Goal: Find specific page/section

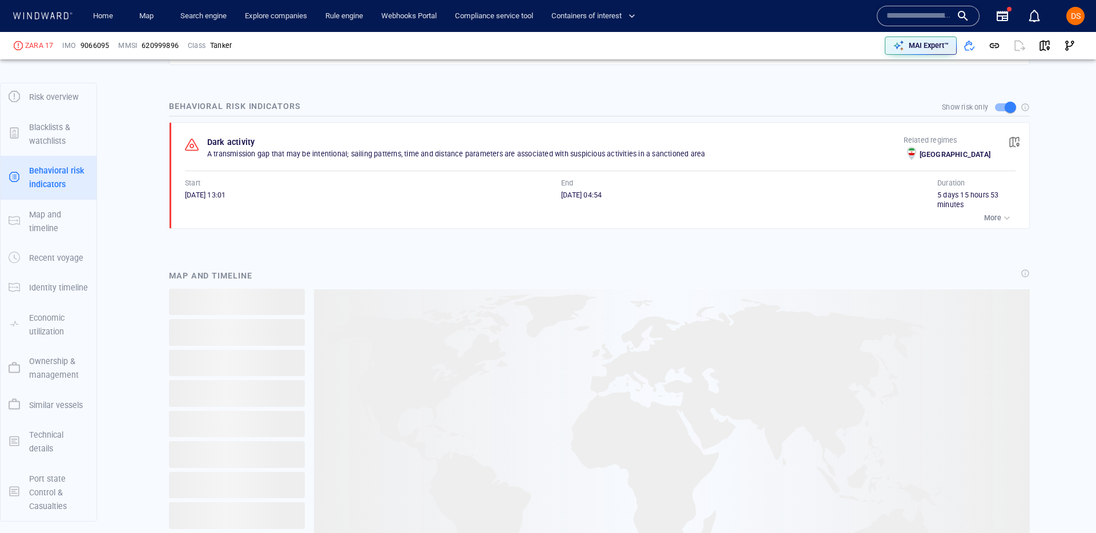
scroll to position [800, 0]
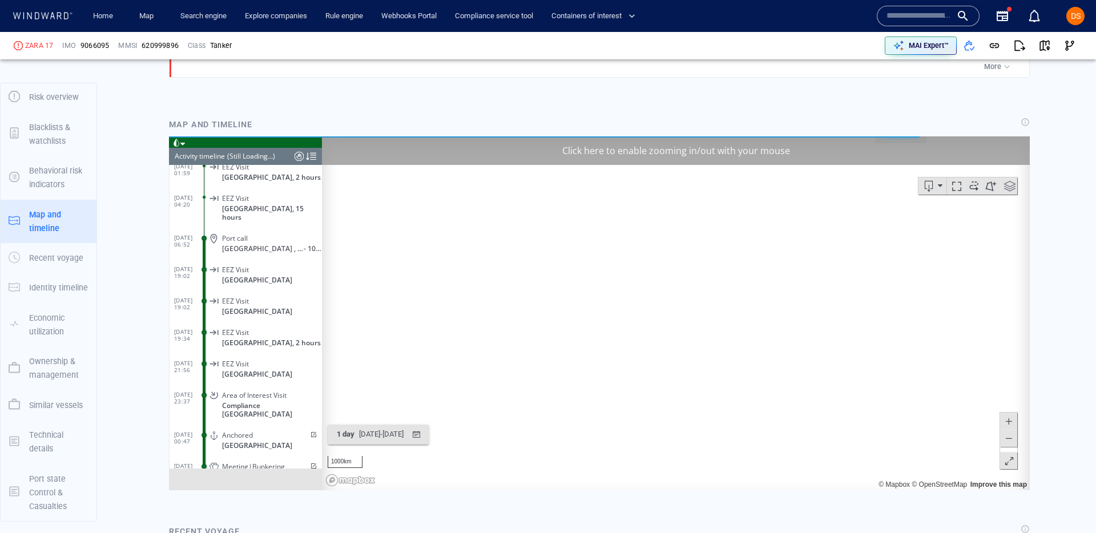
scroll to position [3044, 0]
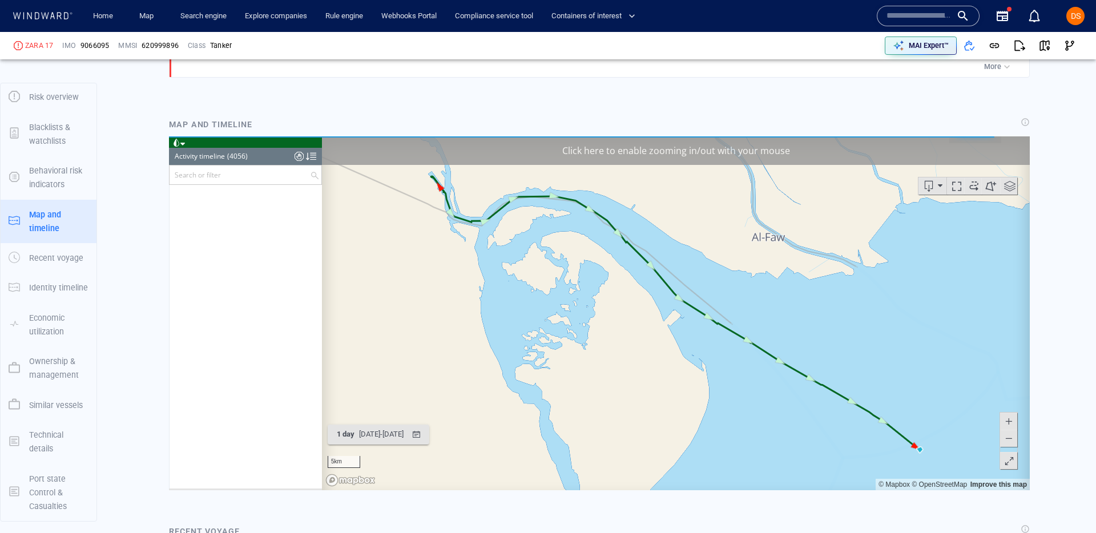
scroll to position [127034, 0]
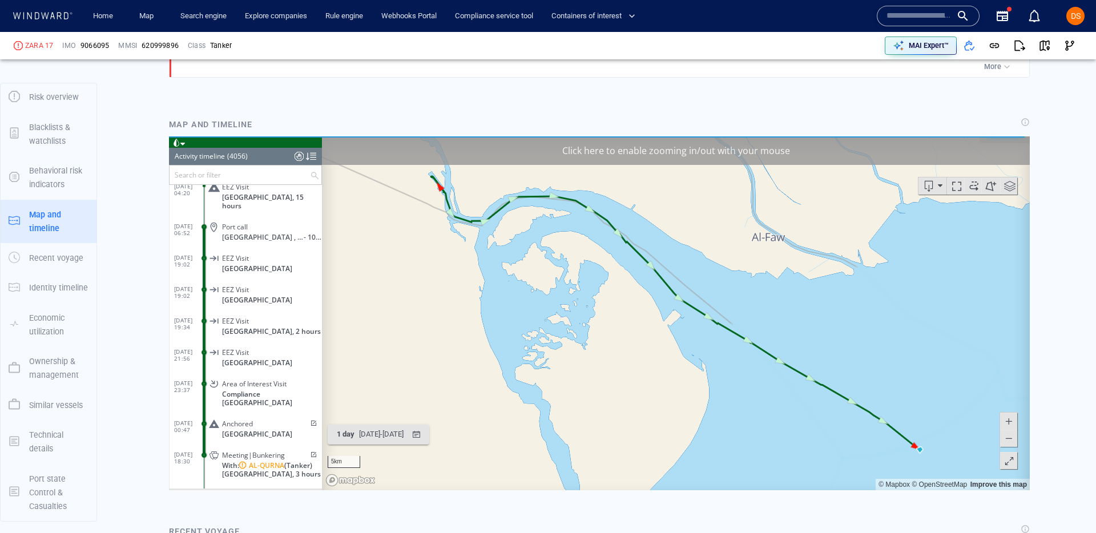
click at [849, 147] on div "Click here to enable zooming in/out with your mouse" at bounding box center [676, 150] width 708 height 29
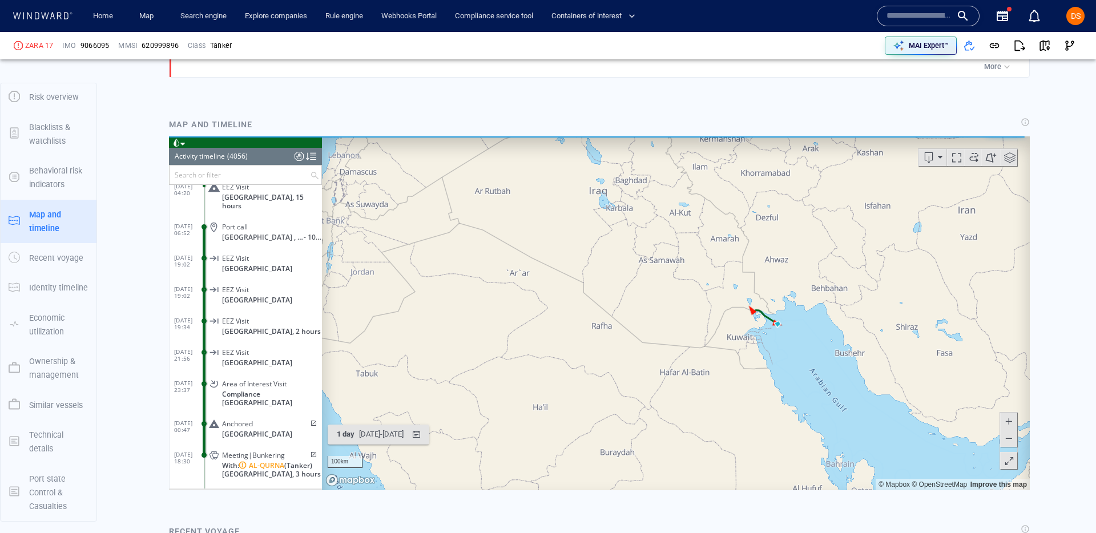
click at [972, 160] on span at bounding box center [973, 156] width 17 height 17
drag, startPoint x: 855, startPoint y: 301, endPoint x: 696, endPoint y: 275, distance: 160.2
click at [697, 279] on canvas "Map" at bounding box center [676, 313] width 708 height 354
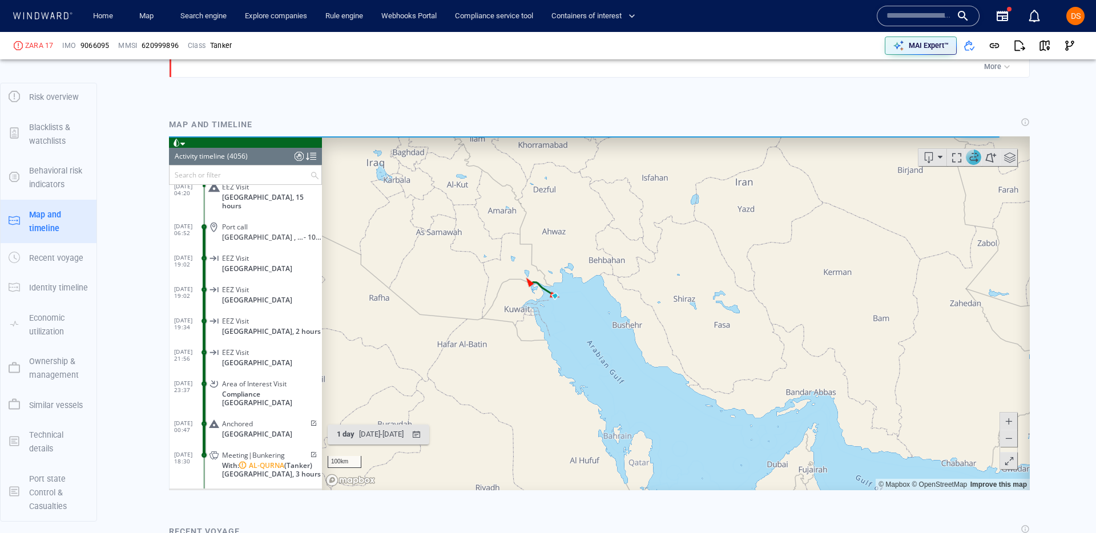
drag, startPoint x: 695, startPoint y: 365, endPoint x: 537, endPoint y: 249, distance: 195.7
click at [536, 249] on canvas "Map" at bounding box center [676, 313] width 708 height 354
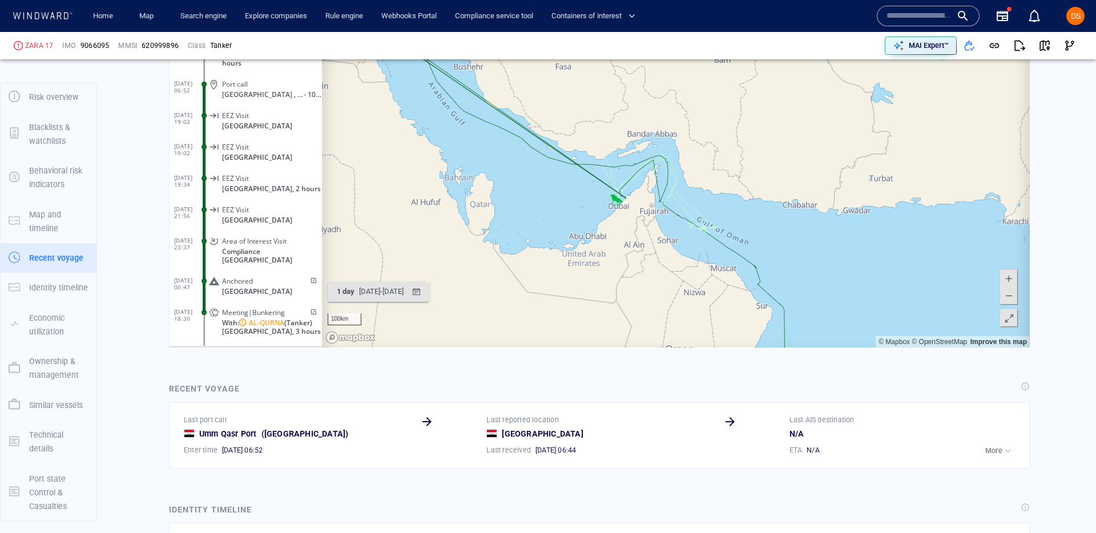
scroll to position [819, 0]
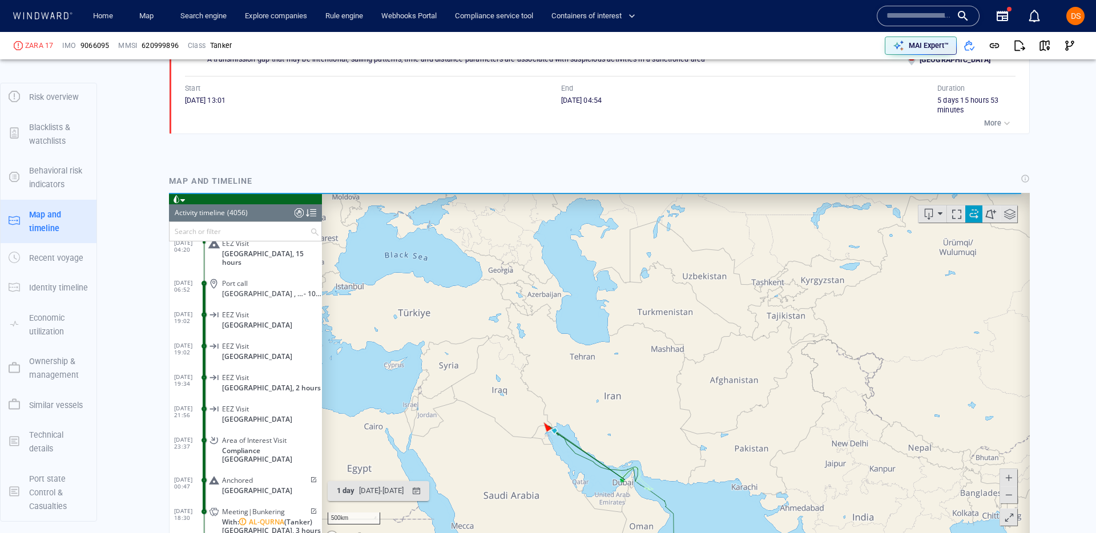
drag, startPoint x: 715, startPoint y: 470, endPoint x: 657, endPoint y: 324, distance: 156.8
click at [658, 326] on canvas "Map" at bounding box center [676, 369] width 708 height 354
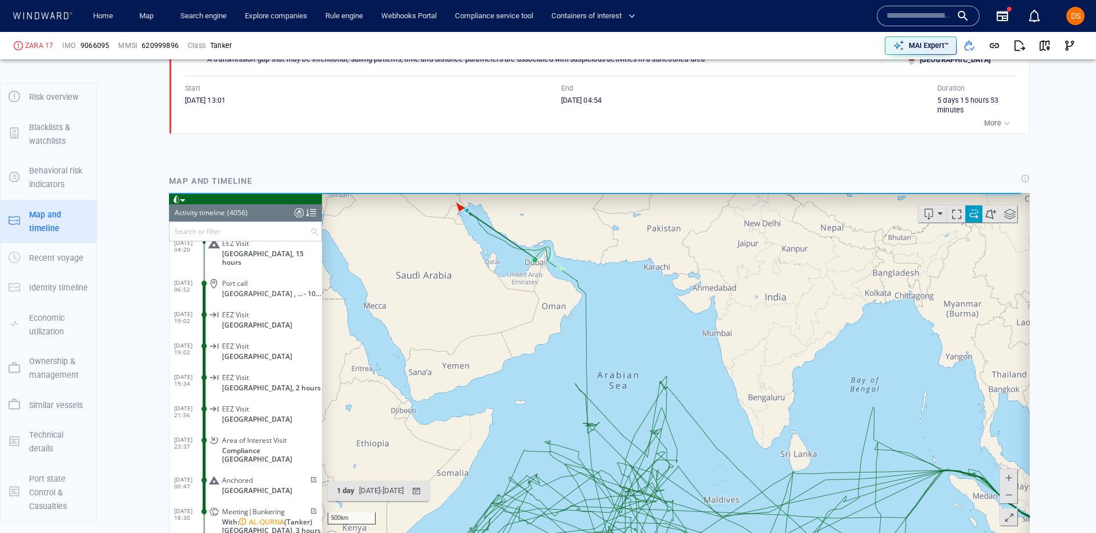
drag, startPoint x: 656, startPoint y: 374, endPoint x: 613, endPoint y: 334, distance: 59.4
click at [613, 337] on canvas "Map" at bounding box center [676, 369] width 708 height 354
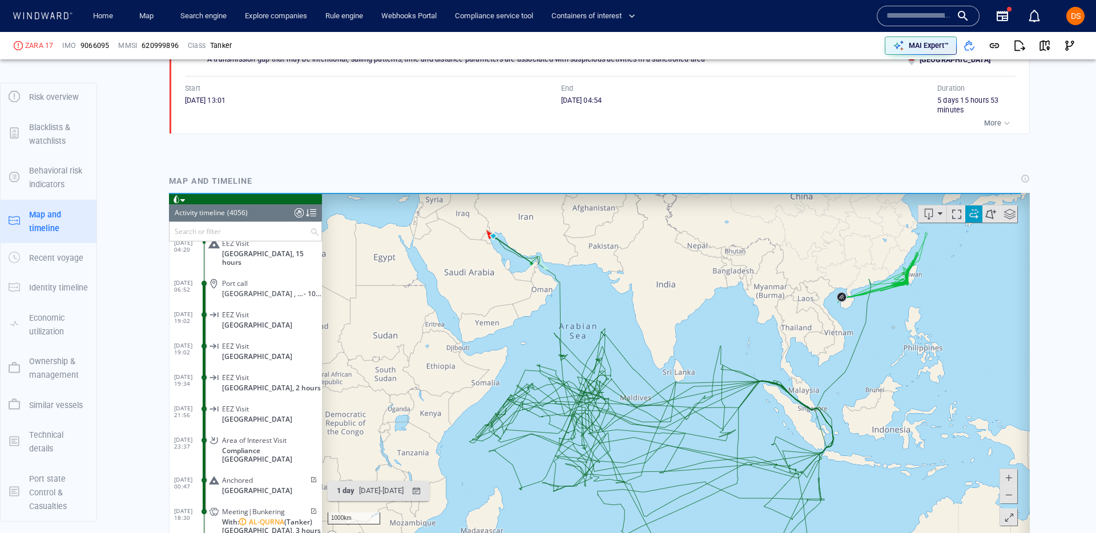
scroll to position [127054, 0]
